Goal: Check status: Check status

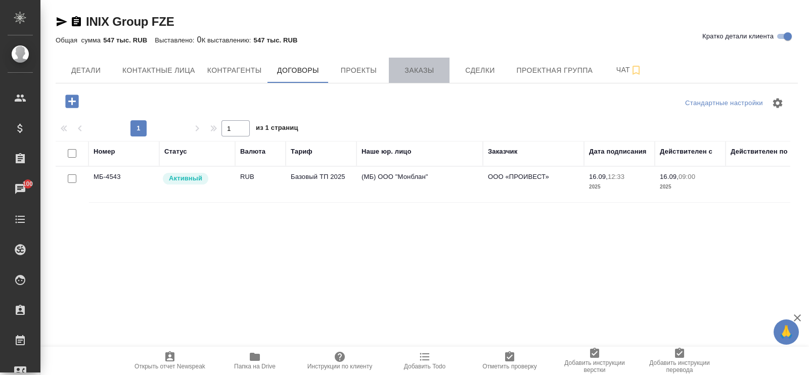
click at [425, 70] on span "Заказы" at bounding box center [419, 70] width 49 height 13
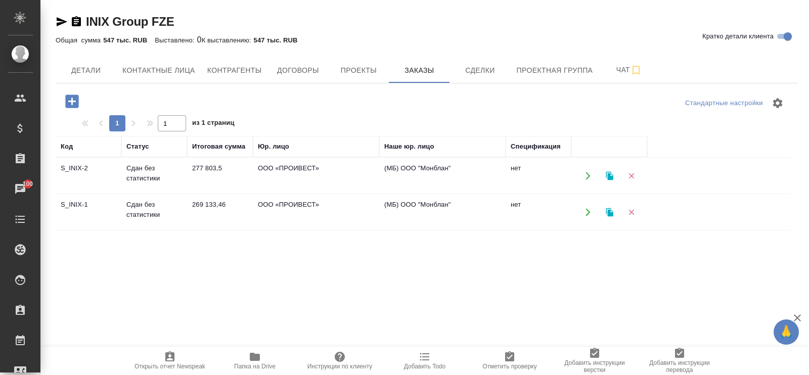
click at [282, 165] on td "ООО «ПРОИВЕСТ»" at bounding box center [316, 175] width 126 height 35
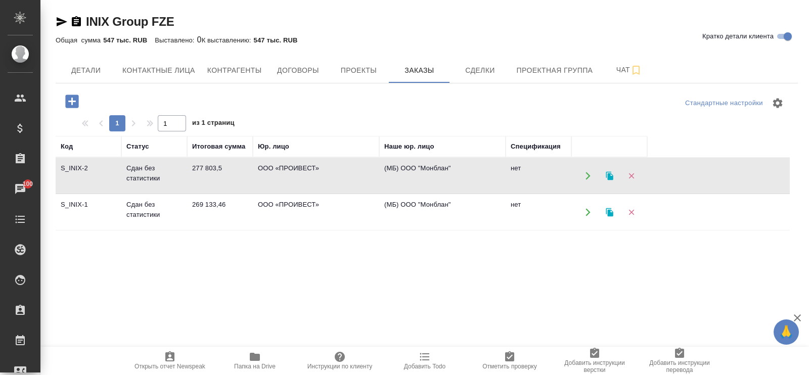
click at [282, 165] on td "ООО «ПРОИВЕСТ»" at bounding box center [316, 175] width 126 height 35
click at [406, 202] on td "(МБ) ООО "Монблан"" at bounding box center [442, 212] width 126 height 35
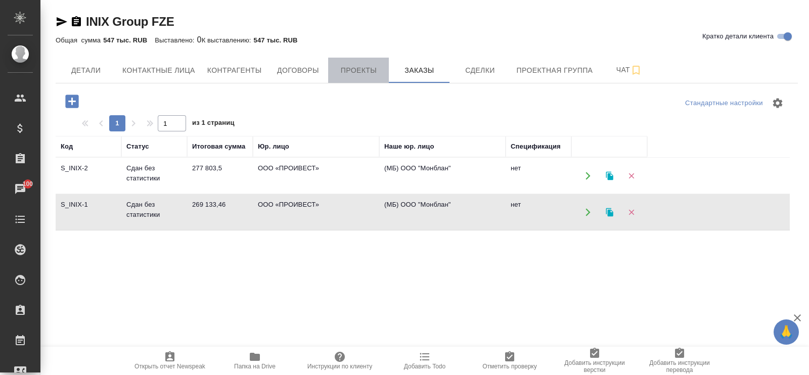
click at [359, 71] on span "Проекты" at bounding box center [358, 70] width 49 height 13
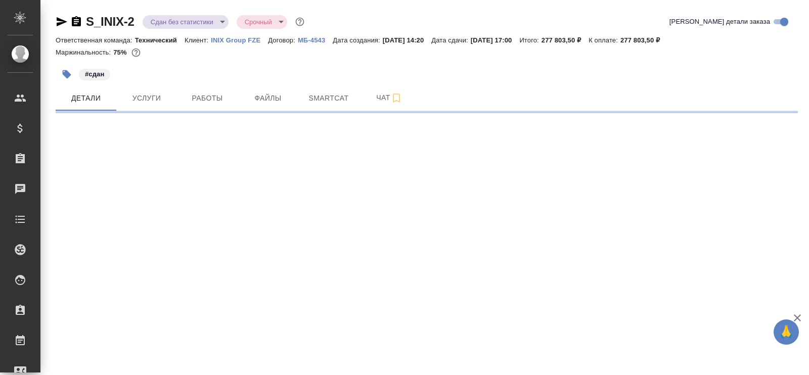
select select "RU"
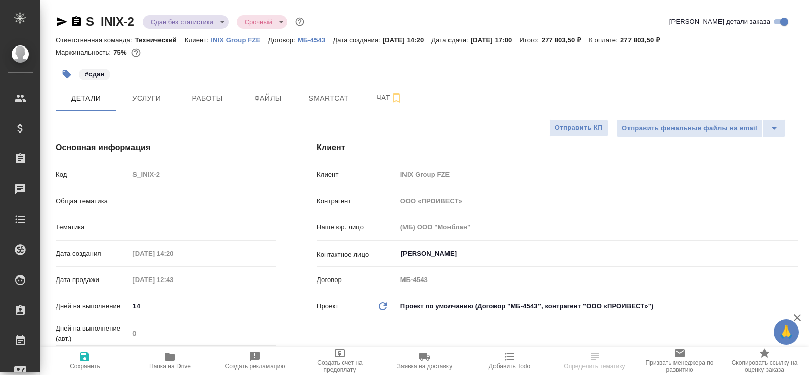
type textarea "x"
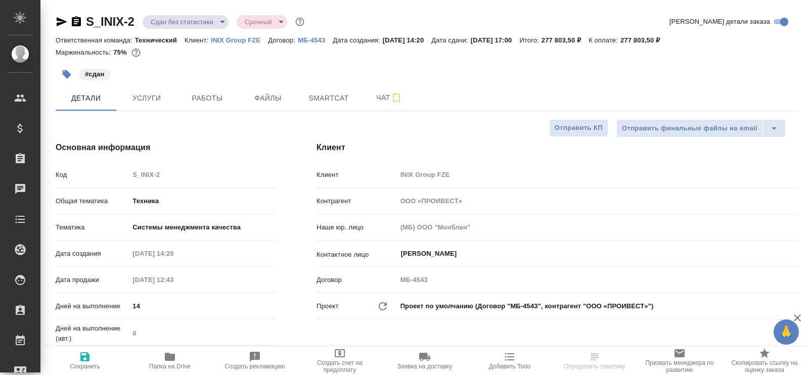
type textarea "x"
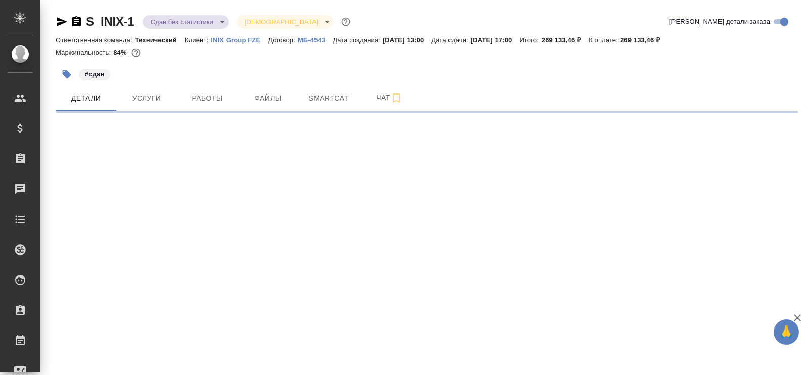
select select "RU"
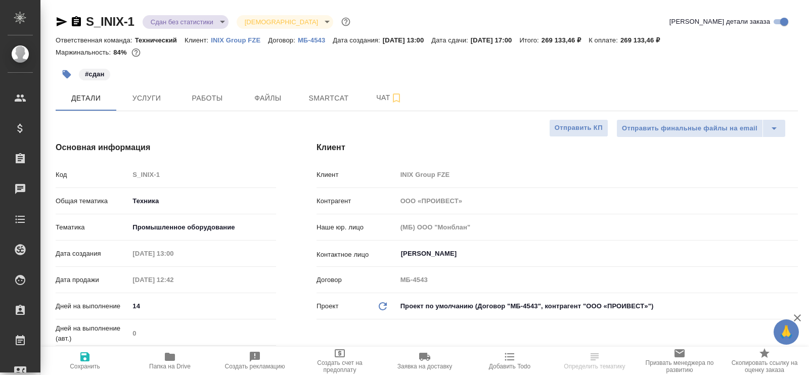
type textarea "x"
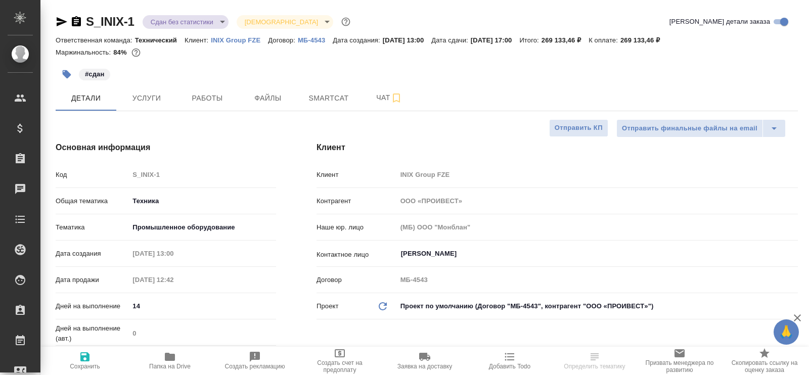
type textarea "x"
